Goal: Information Seeking & Learning: Learn about a topic

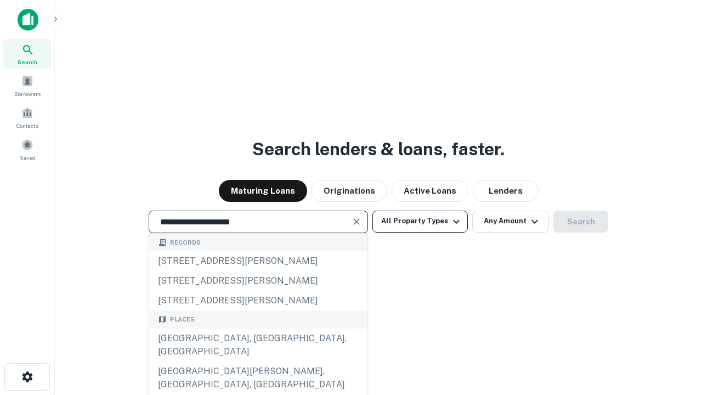
click at [258, 361] on div "[GEOGRAPHIC_DATA], [GEOGRAPHIC_DATA], [GEOGRAPHIC_DATA]" at bounding box center [258, 345] width 218 height 33
click at [420, 221] on button "All Property Types" at bounding box center [419, 222] width 95 height 22
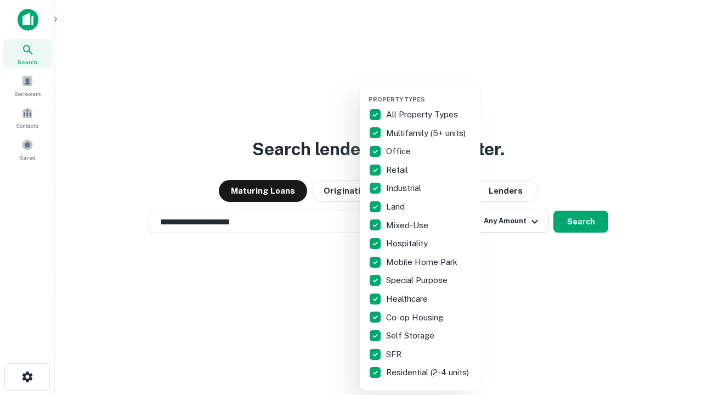
type input "**********"
click at [429, 92] on button "button" at bounding box center [429, 92] width 121 height 1
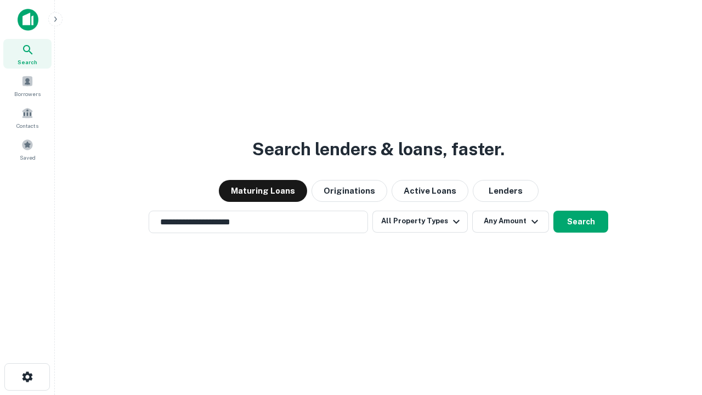
scroll to position [17, 0]
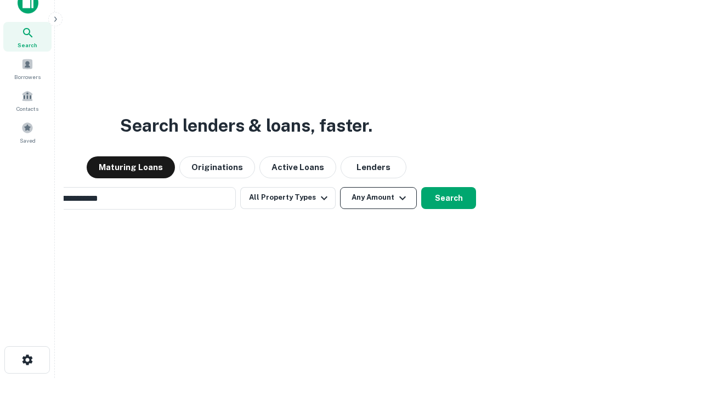
click at [340, 187] on button "Any Amount" at bounding box center [378, 198] width 77 height 22
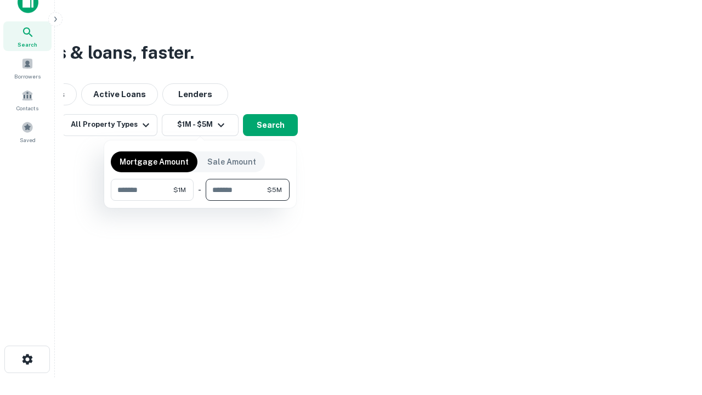
type input "*******"
click at [200, 201] on button "button" at bounding box center [200, 201] width 179 height 1
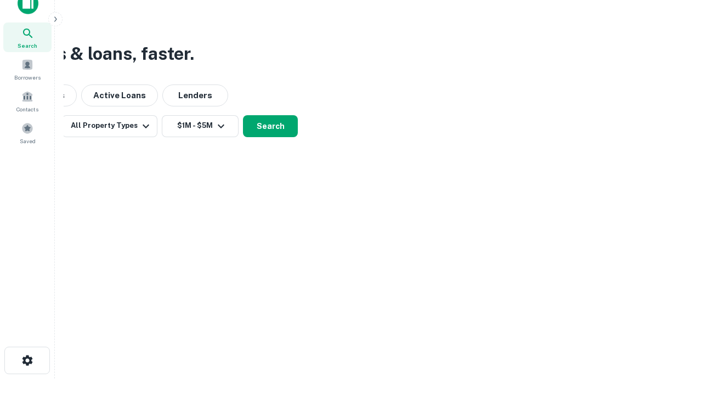
scroll to position [7, 202]
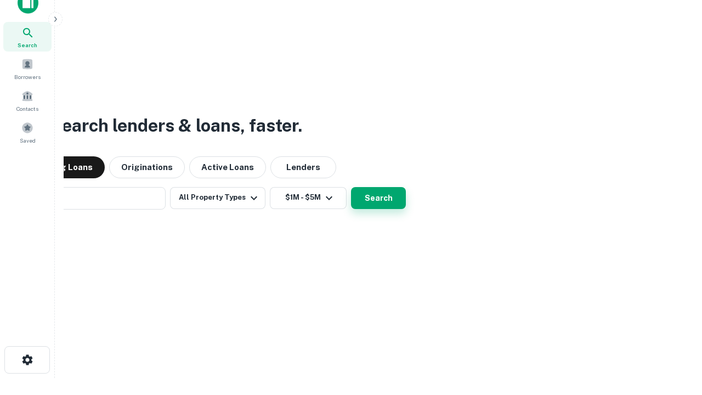
click at [351, 187] on button "Search" at bounding box center [378, 198] width 55 height 22
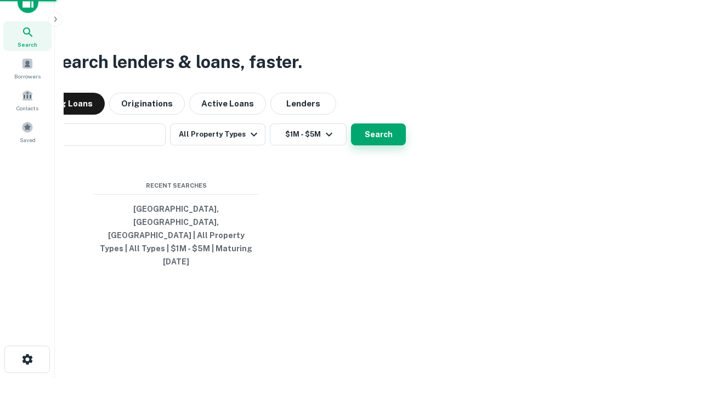
scroll to position [29, 310]
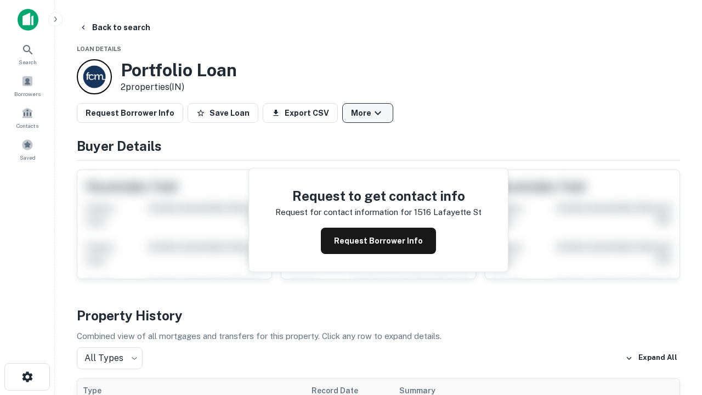
click at [367, 113] on button "More" at bounding box center [367, 113] width 51 height 20
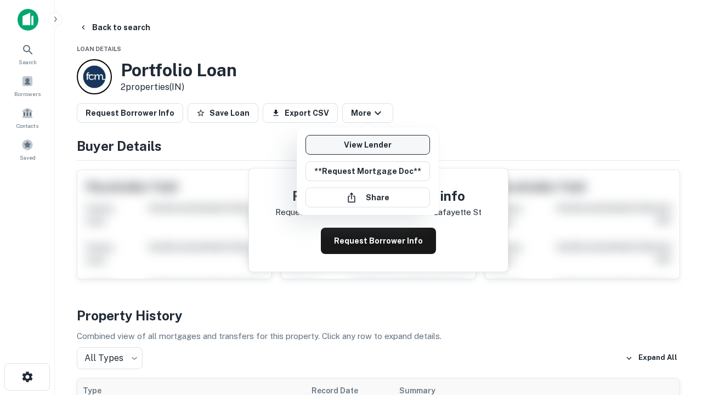
click at [367, 145] on link "View Lender" at bounding box center [368, 145] width 125 height 20
